Goal: Information Seeking & Learning: Find specific fact

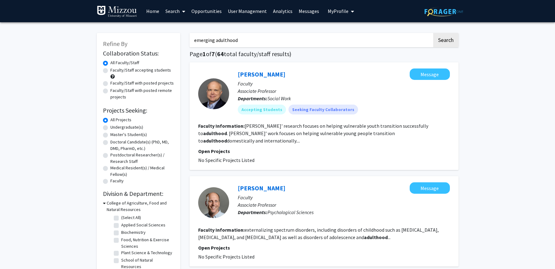
click at [170, 9] on link "Search" at bounding box center [175, 11] width 26 height 22
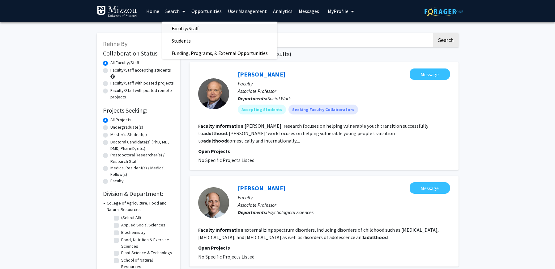
click at [179, 27] on span "Faculty/Staff" at bounding box center [184, 28] width 45 height 12
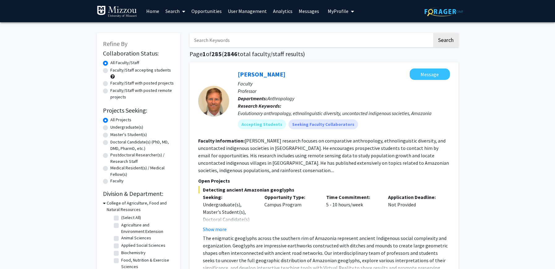
click at [212, 40] on input "Search Keywords" at bounding box center [310, 40] width 243 height 14
type input "plants heavy metals"
click at [433, 33] on button "Search" at bounding box center [445, 40] width 25 height 14
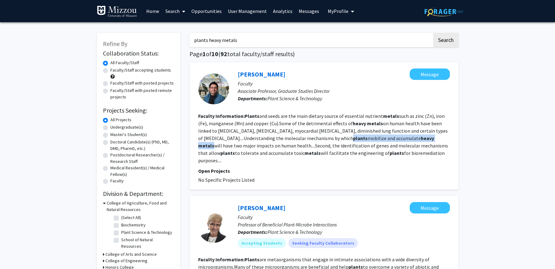
drag, startPoint x: 275, startPoint y: 140, endPoint x: 370, endPoint y: 141, distance: 94.9
click at [370, 141] on fg-read-more "Plants and seeds are the main dietary source of essential nutrient metals such …" at bounding box center [323, 138] width 250 height 51
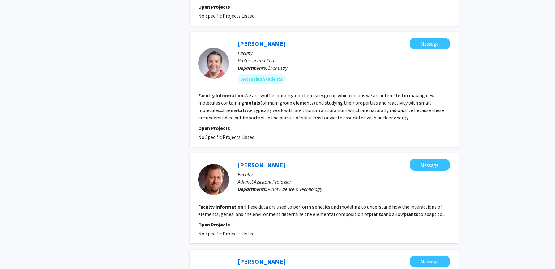
scroll to position [807, 0]
